Goal: Browse casually: Explore the website without a specific task or goal

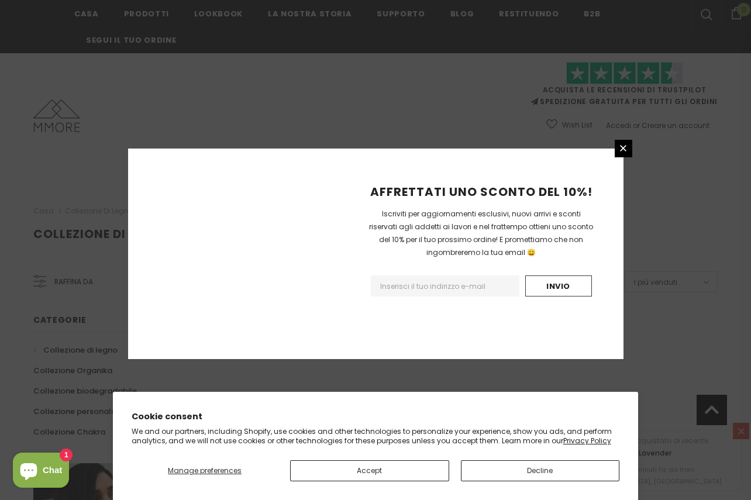
scroll to position [723, 0]
